Goal: Task Accomplishment & Management: Manage account settings

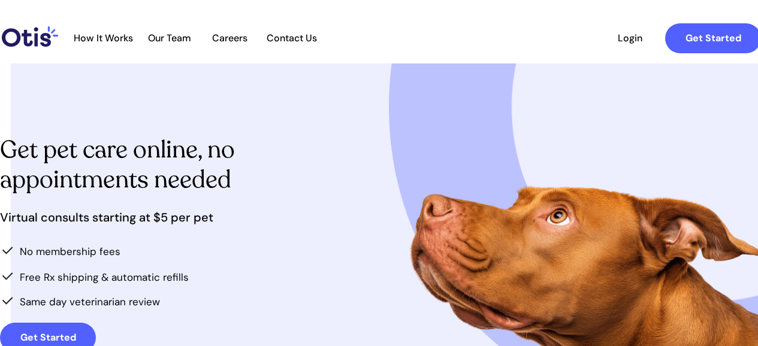
click at [632, 45] on link "Login" at bounding box center [629, 38] width 55 height 30
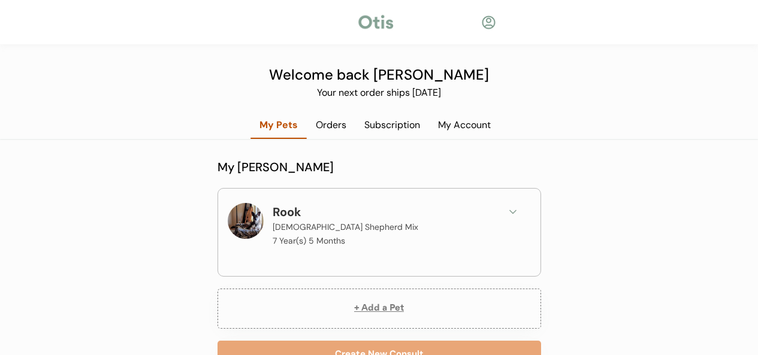
click at [320, 127] on div "Orders" at bounding box center [331, 125] width 49 height 13
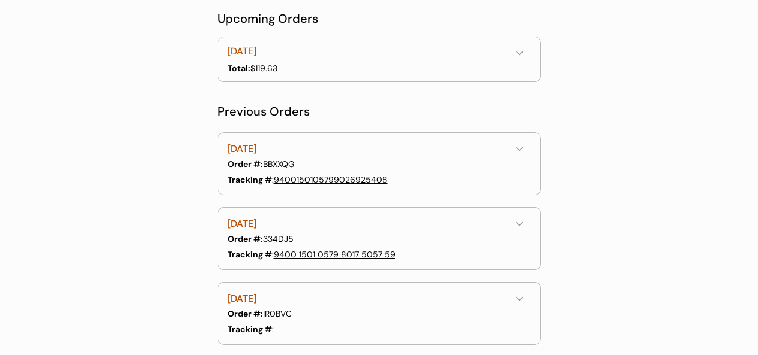
scroll to position [163, 0]
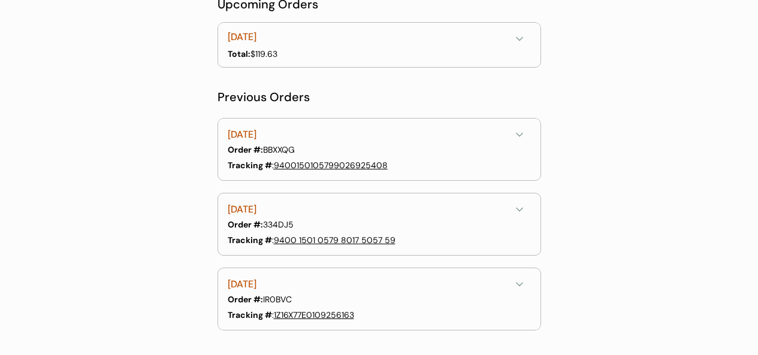
click at [319, 165] on link "9400150105799026925408" at bounding box center [331, 165] width 114 height 11
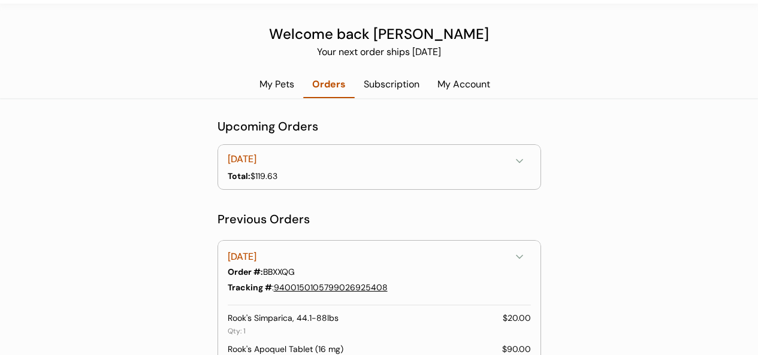
scroll to position [0, 0]
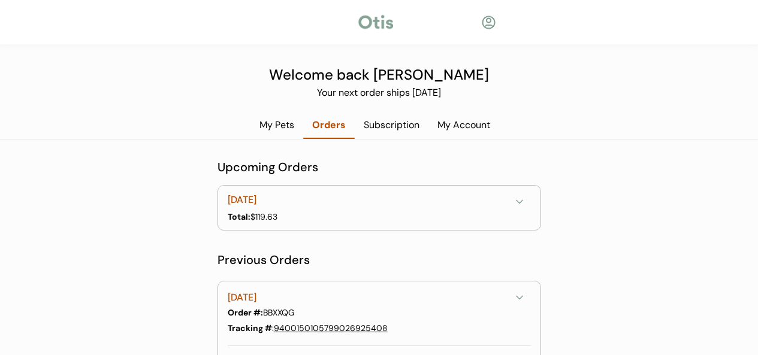
click at [382, 124] on div "Subscription" at bounding box center [392, 125] width 74 height 13
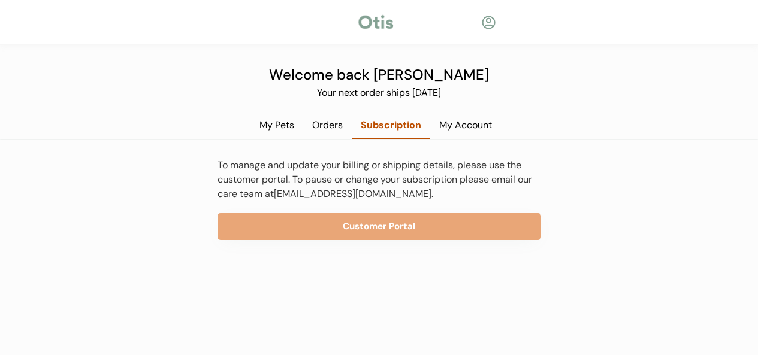
click at [454, 126] on div "My Account" at bounding box center [465, 125] width 71 height 13
